Goal: Navigation & Orientation: Find specific page/section

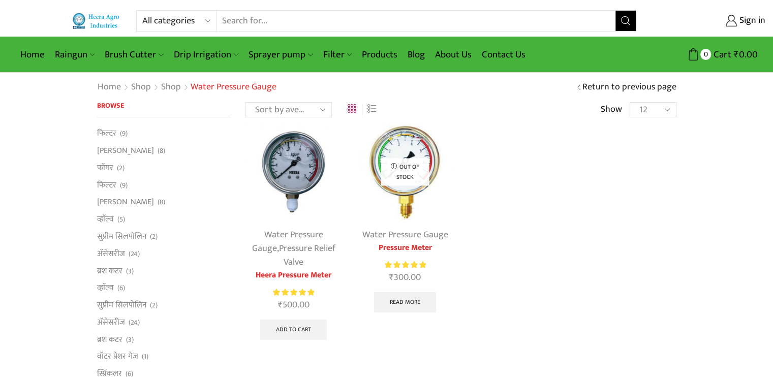
scroll to position [2, 0]
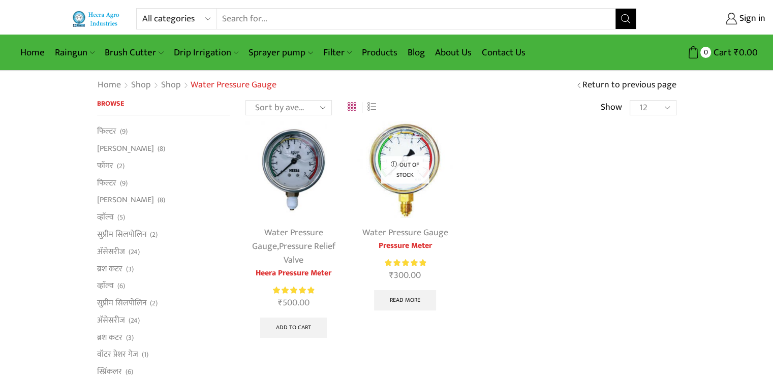
click at [294, 243] on link "Pressure Relief Valve" at bounding box center [307, 253] width 56 height 29
click at [388, 235] on link "Water Pressure Gauge" at bounding box center [405, 232] width 86 height 15
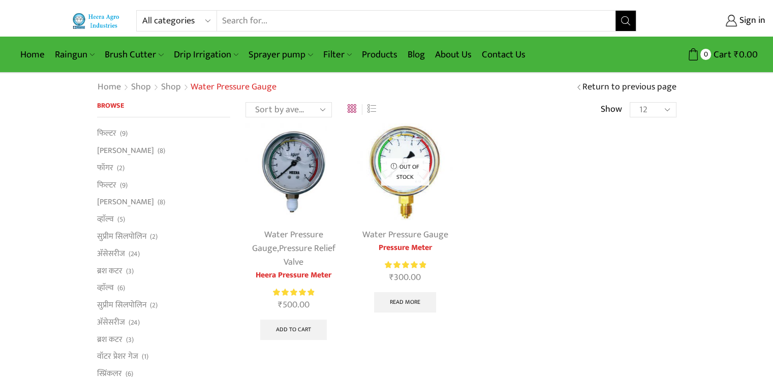
click at [287, 235] on link "Water Pressure Gauge" at bounding box center [287, 241] width 71 height 29
